Goal: Task Accomplishment & Management: Manage account settings

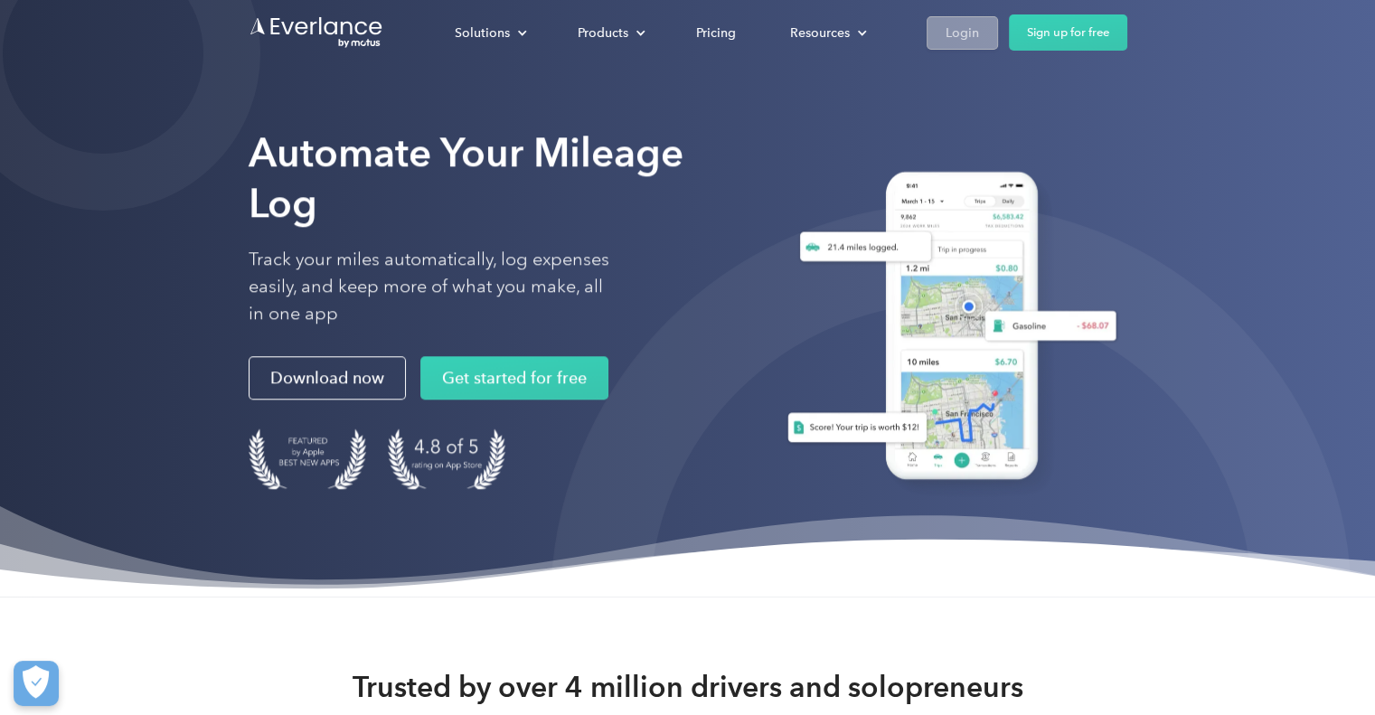
click at [956, 27] on div "Login" at bounding box center [962, 33] width 33 height 23
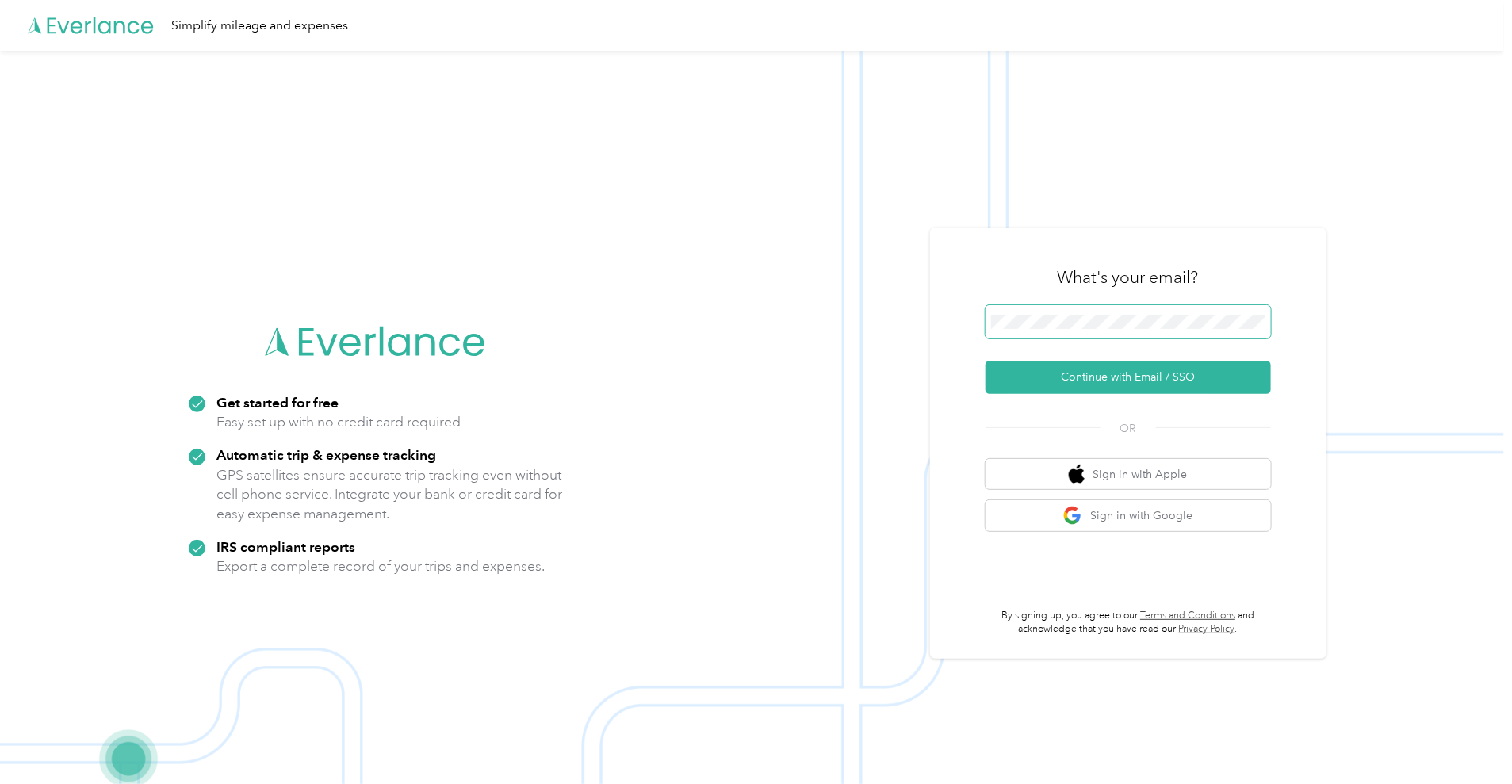
click at [986, 360] on button "Continue with Email / SSO" at bounding box center [1128, 377] width 285 height 33
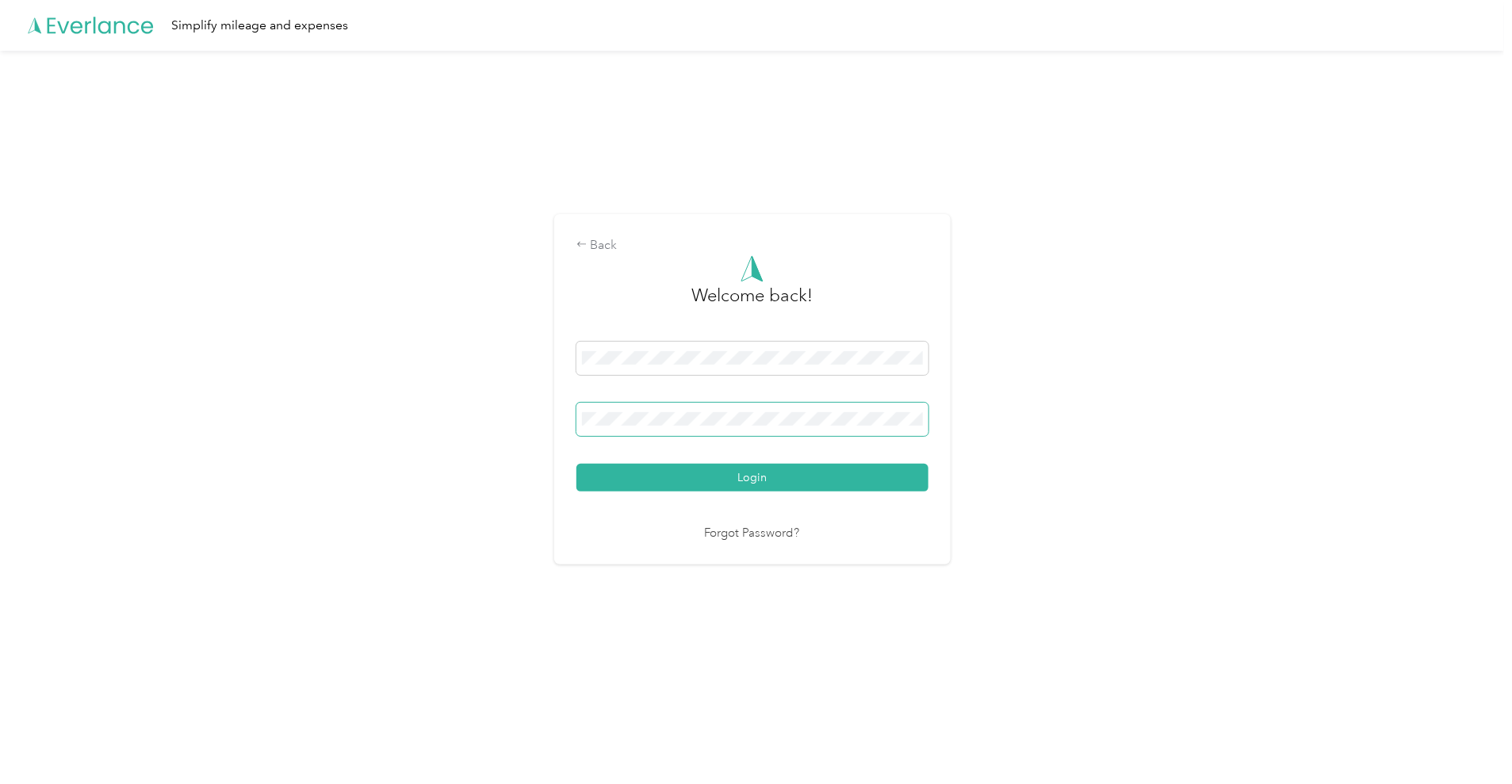
click at [576, 464] on button "Login" at bounding box center [752, 478] width 352 height 28
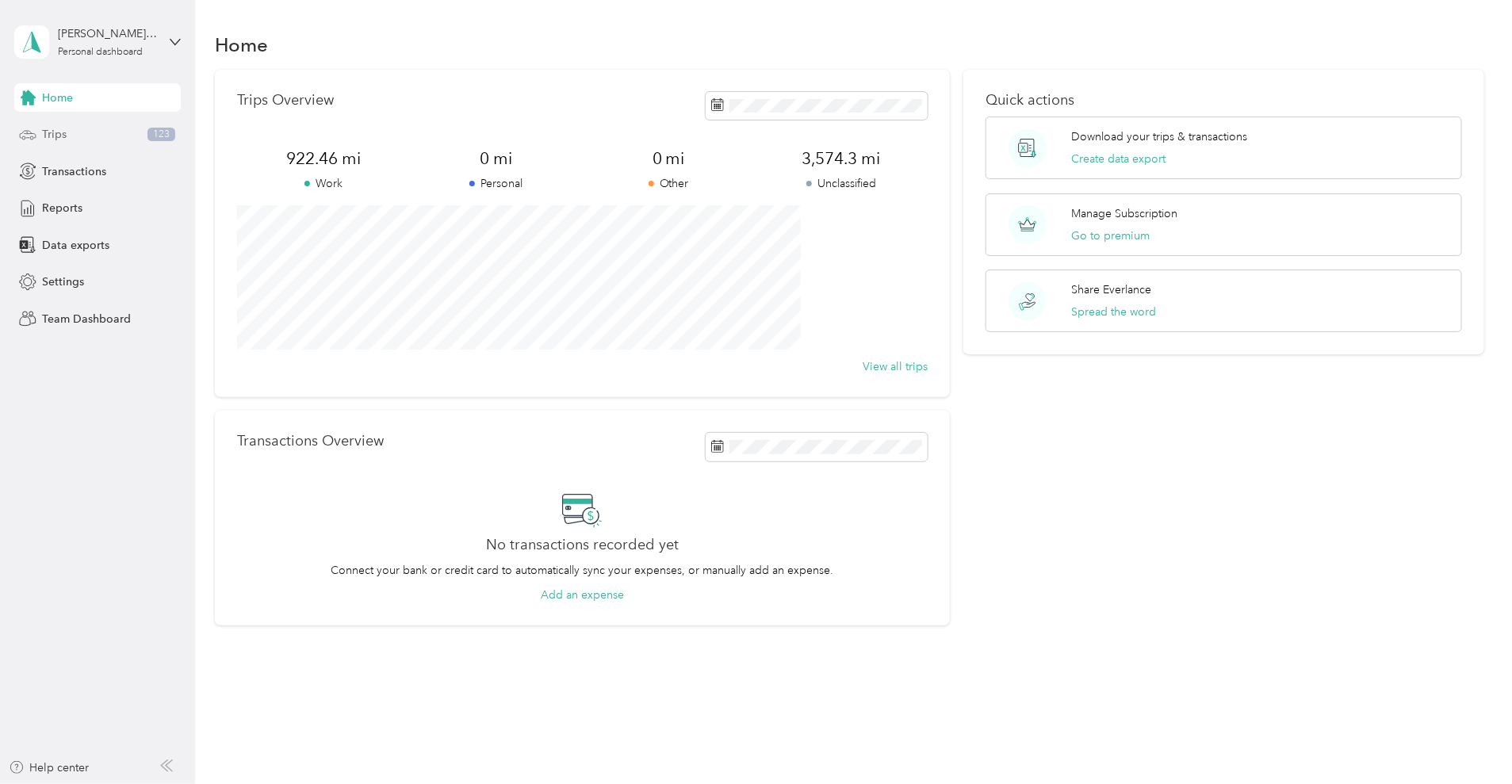
click at [58, 133] on span "Trips" at bounding box center [54, 134] width 25 height 17
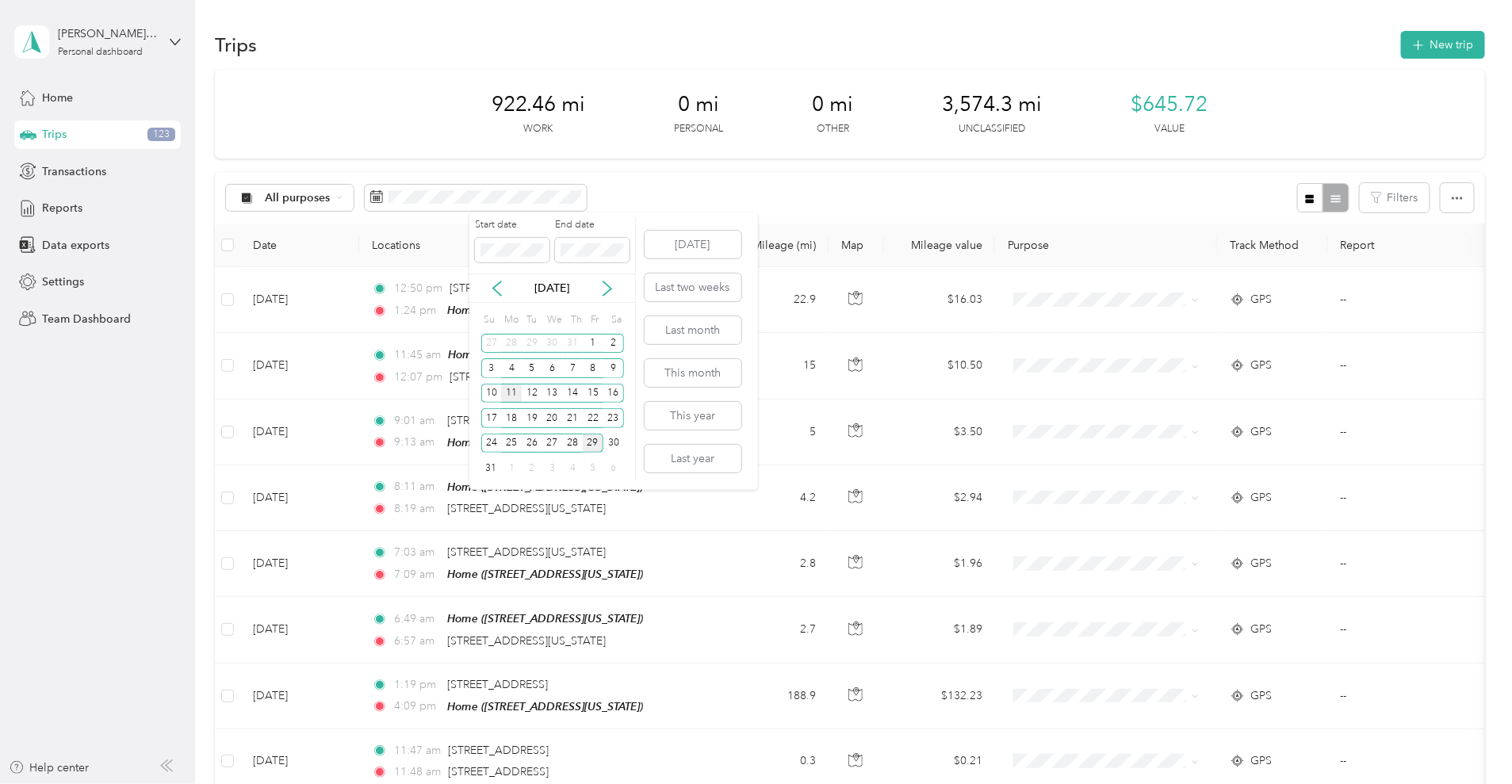
click at [512, 388] on div "11" at bounding box center [511, 394] width 21 height 20
click at [591, 390] on div "15" at bounding box center [593, 394] width 21 height 20
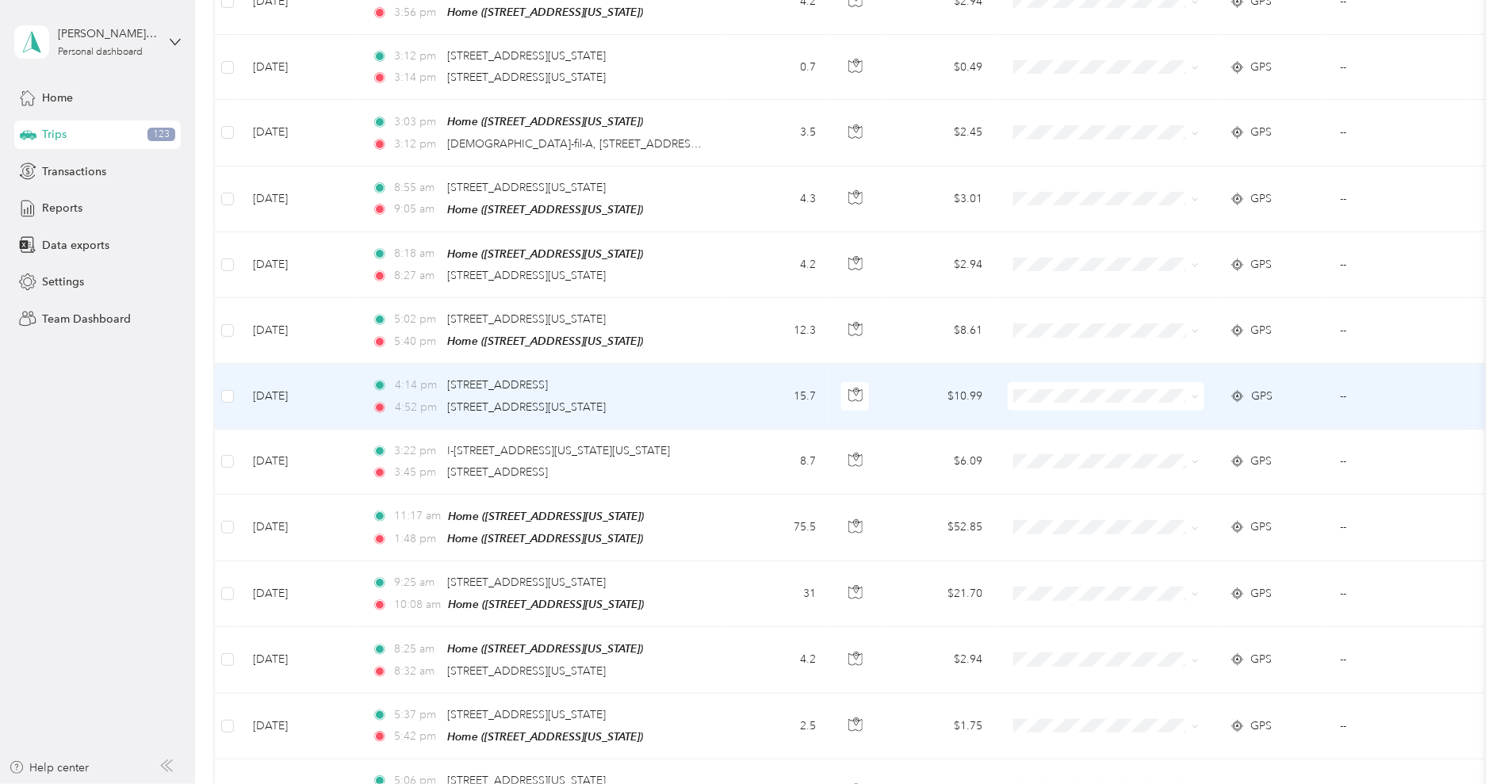
scroll to position [793, 0]
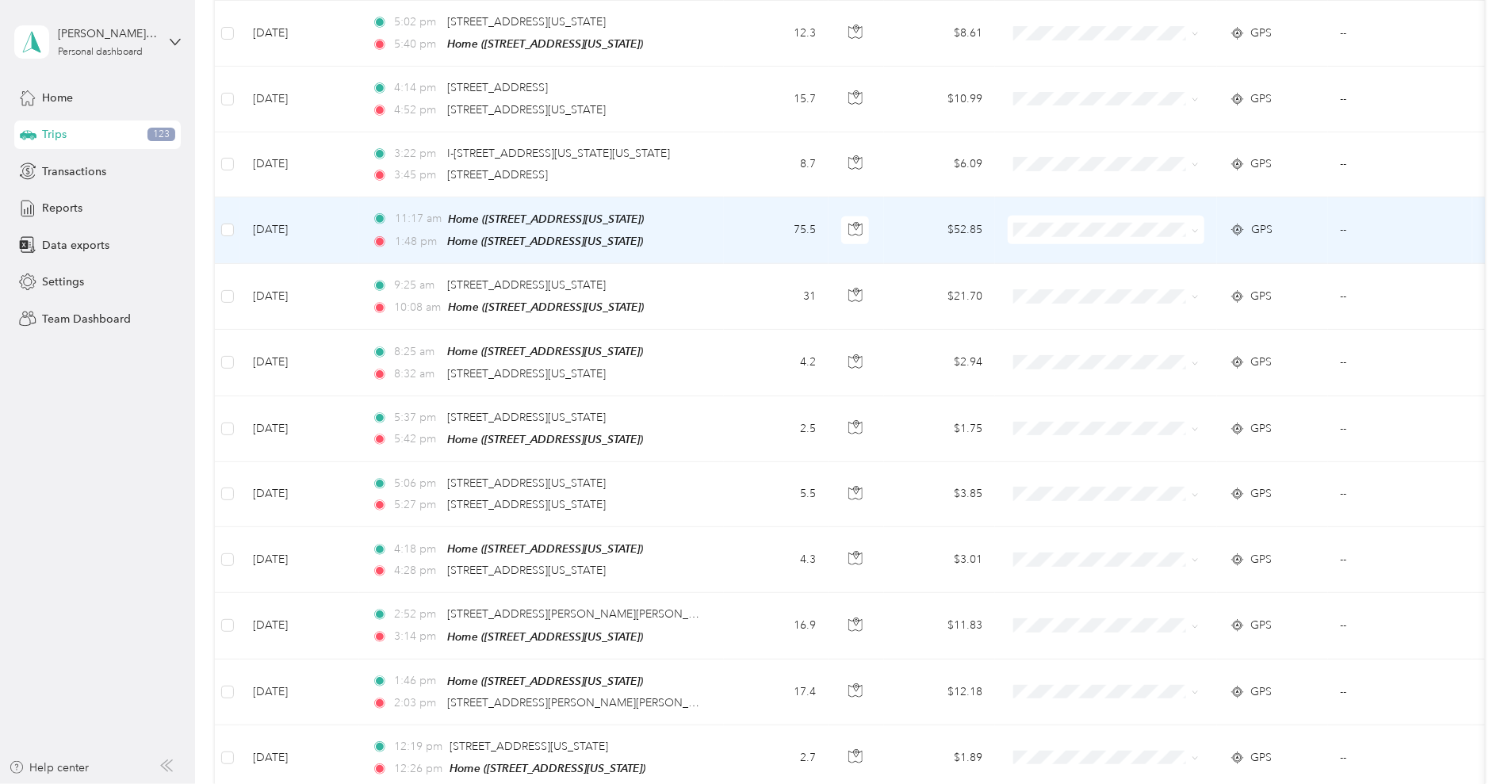
click at [240, 229] on td at bounding box center [227, 231] width 25 height 67
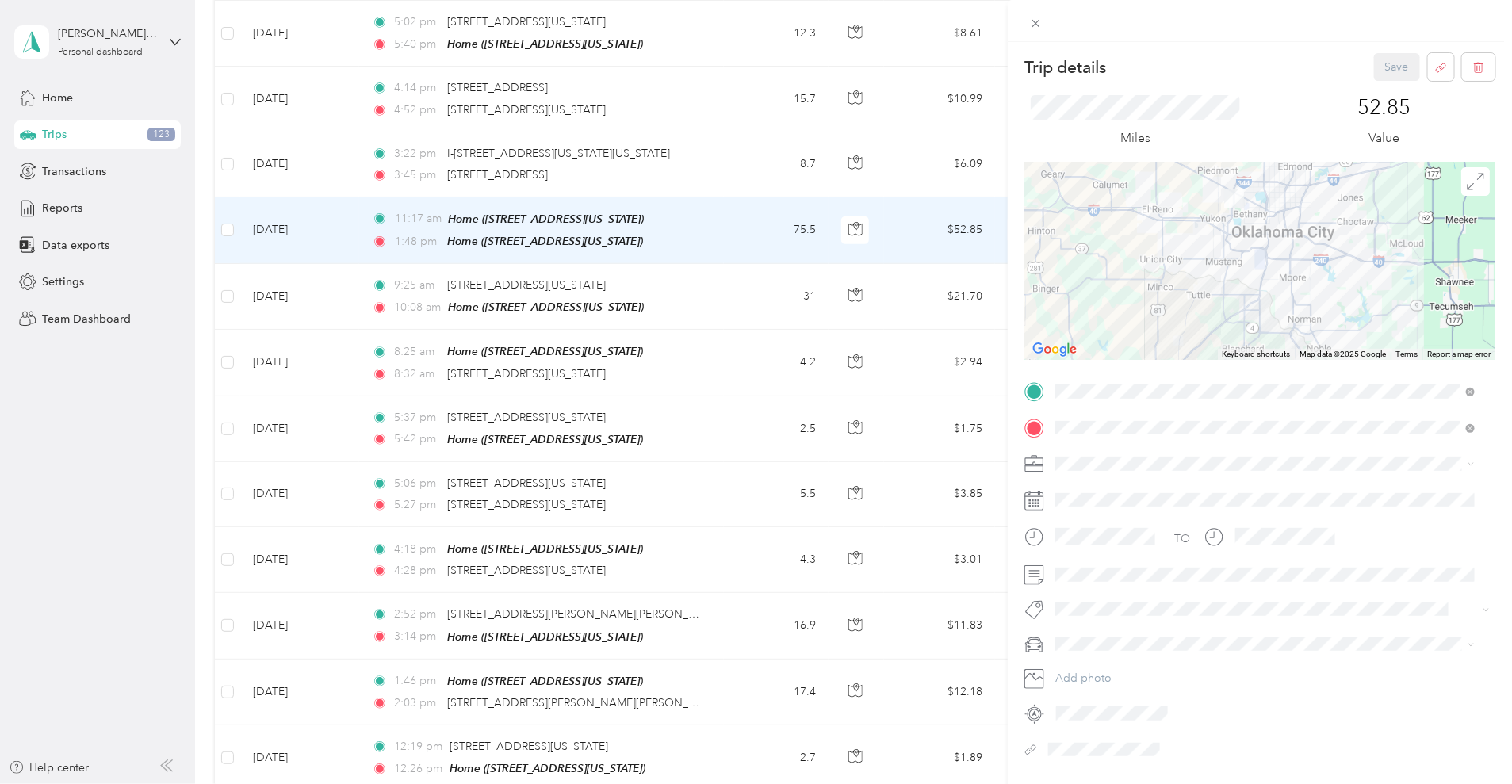
click at [246, 539] on div "Trip details Save This trip cannot be edited because it is either under review,…" at bounding box center [756, 392] width 1512 height 784
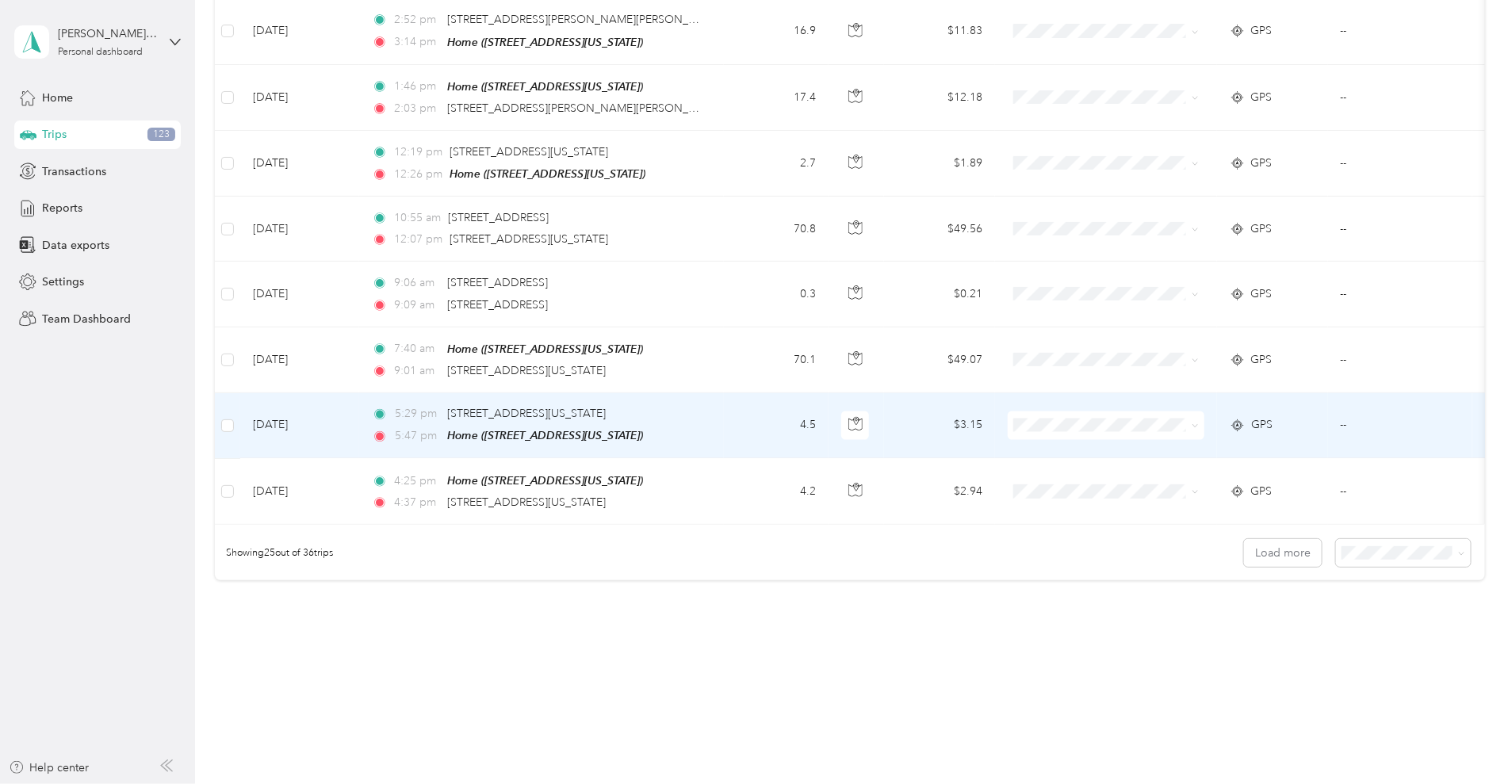
scroll to position [1410, 0]
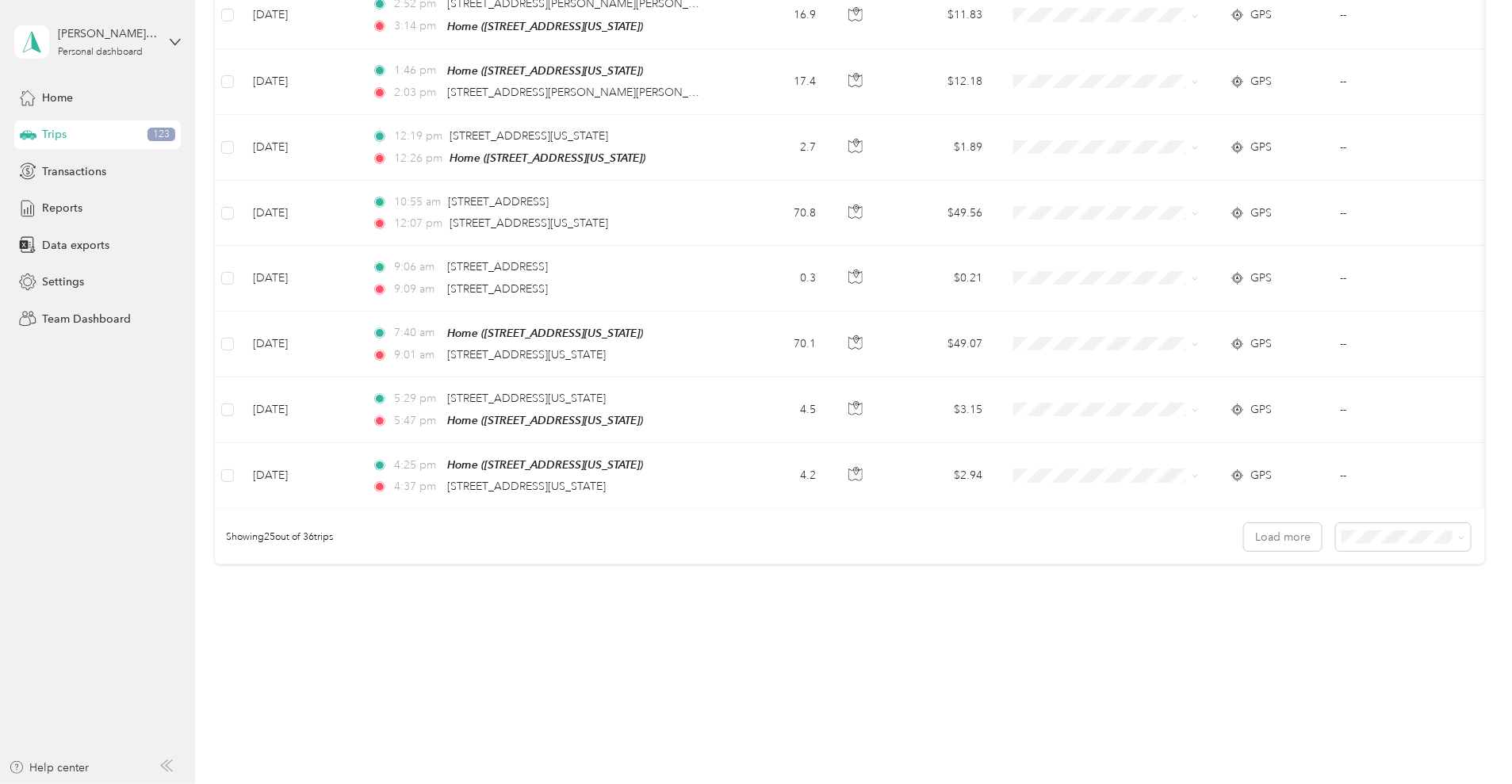
click at [1269, 622] on span "100 per load" at bounding box center [1267, 620] width 65 height 13
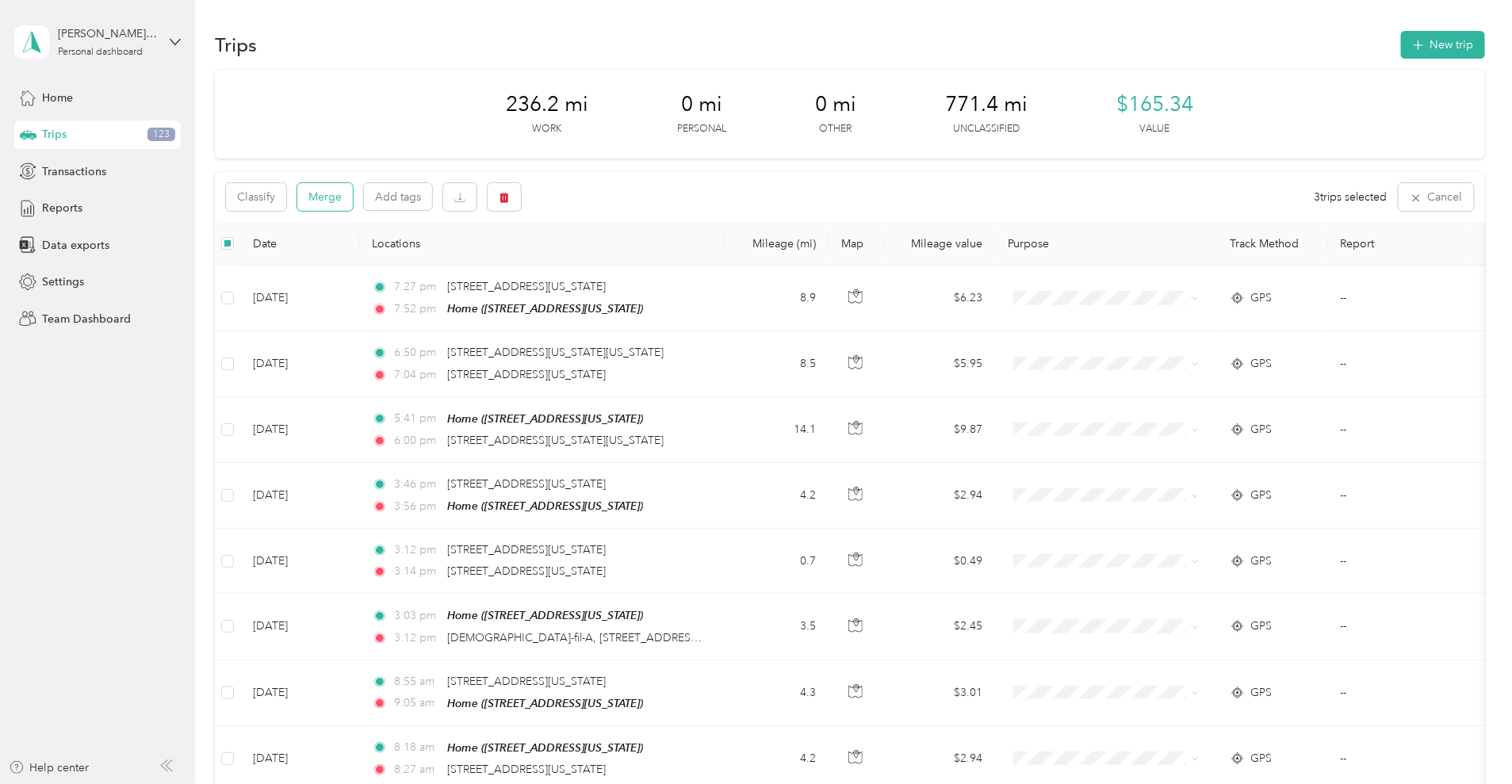
click at [353, 203] on button "Merge" at bounding box center [325, 197] width 55 height 28
click at [1478, 28] on icon at bounding box center [1477, 31] width 12 height 14
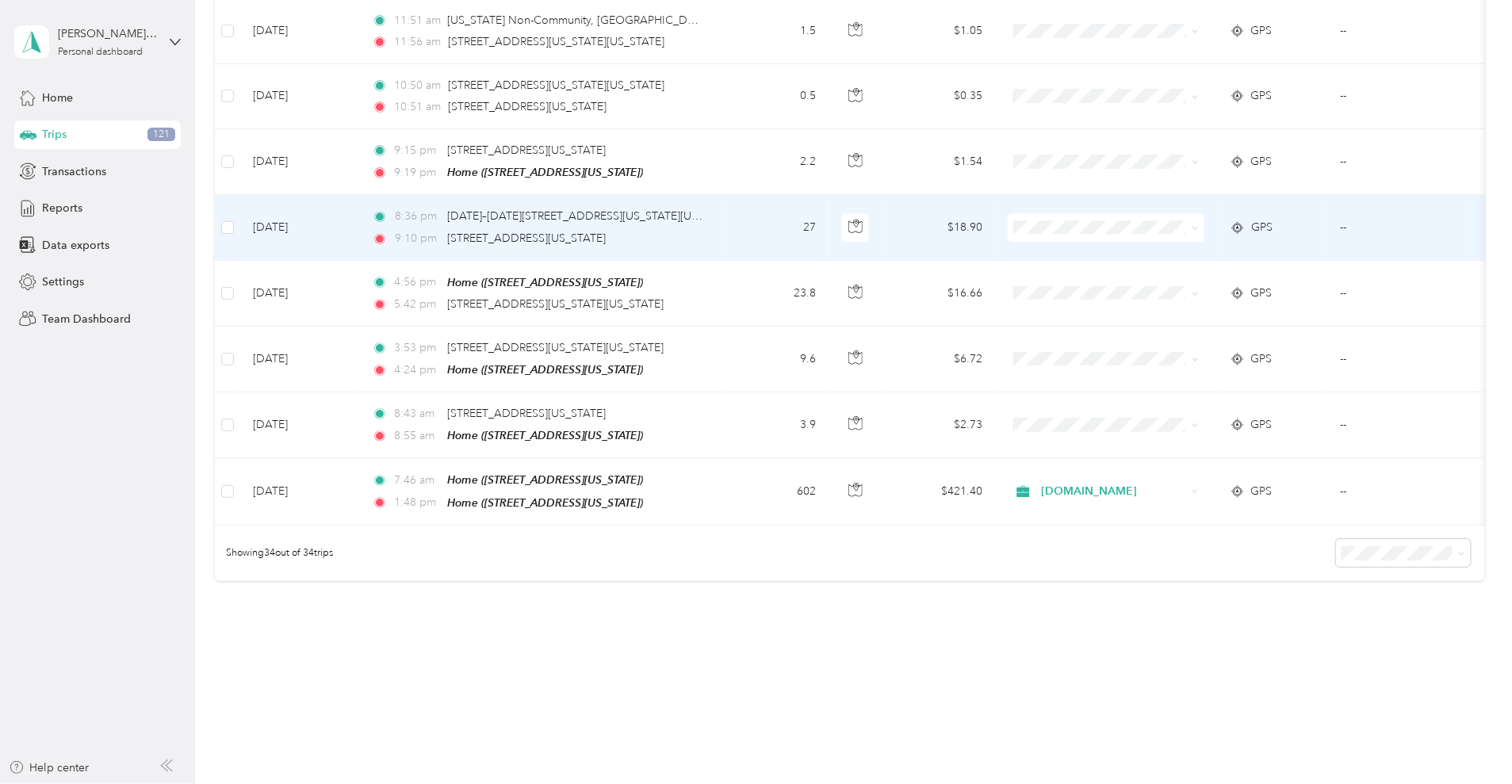
scroll to position [1999, 0]
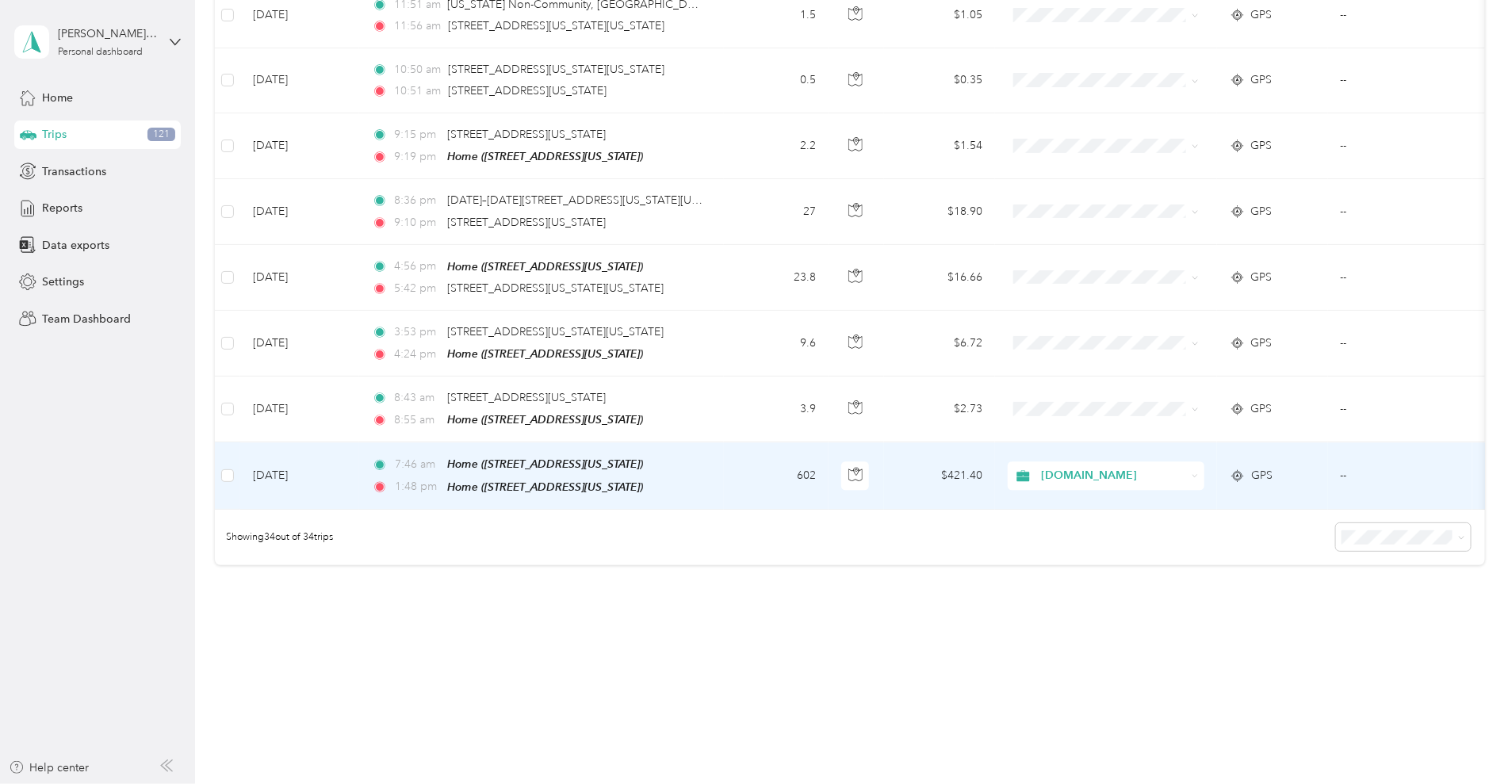
click at [829, 474] on td "602" at bounding box center [775, 475] width 104 height 67
